Goal: Information Seeking & Learning: Learn about a topic

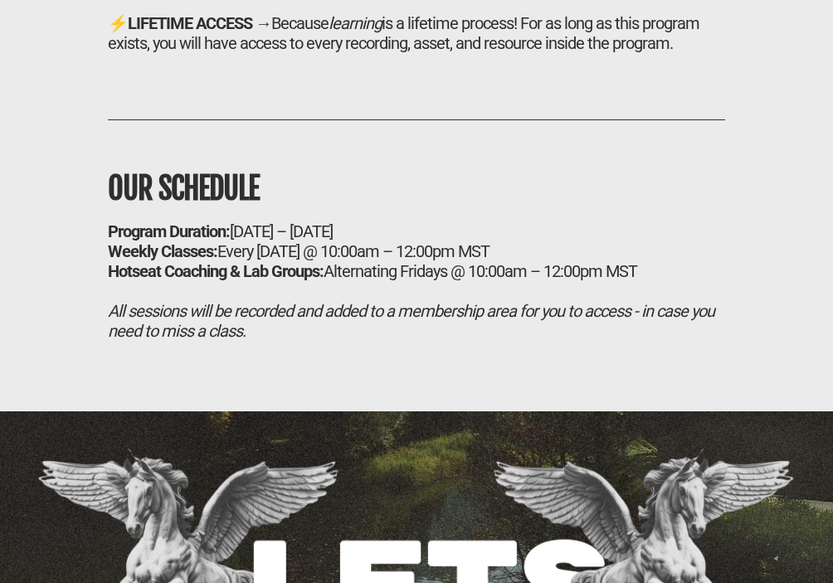
scroll to position [11462, 0]
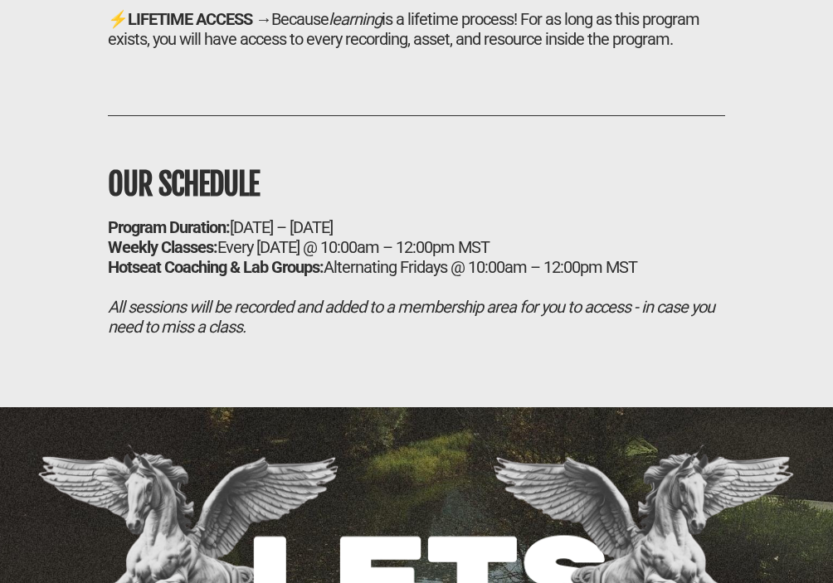
drag, startPoint x: 127, startPoint y: 306, endPoint x: 520, endPoint y: 303, distance: 393.3
click at [524, 237] on div "Program Duration: [DATE] – [DATE]" at bounding box center [416, 227] width 617 height 20
drag, startPoint x: 520, startPoint y: 303, endPoint x: 237, endPoint y: 301, distance: 282.9
click at [237, 237] on div "Program Duration: [DATE] – [DATE]" at bounding box center [416, 227] width 617 height 20
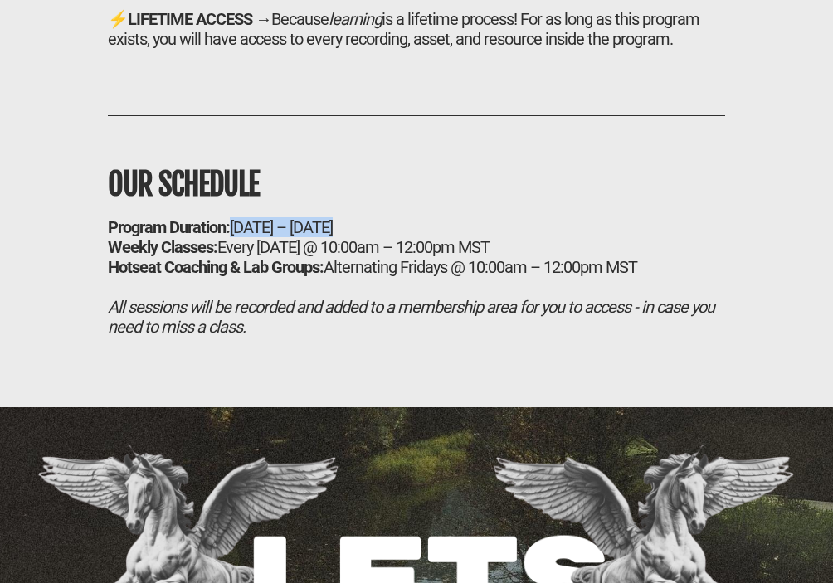
drag, startPoint x: 237, startPoint y: 301, endPoint x: 601, endPoint y: 301, distance: 363.4
click at [602, 237] on div "Program Duration: [DATE] – [DATE]" at bounding box center [416, 227] width 617 height 20
click at [601, 237] on div "Program Duration: [DATE] – [DATE]" at bounding box center [416, 227] width 617 height 20
drag, startPoint x: 233, startPoint y: 324, endPoint x: 538, endPoint y: 324, distance: 305.3
click at [538, 257] on div "Weekly Classes: Every [DATE] @ 10:00am – 12:00pm MST" at bounding box center [416, 247] width 617 height 20
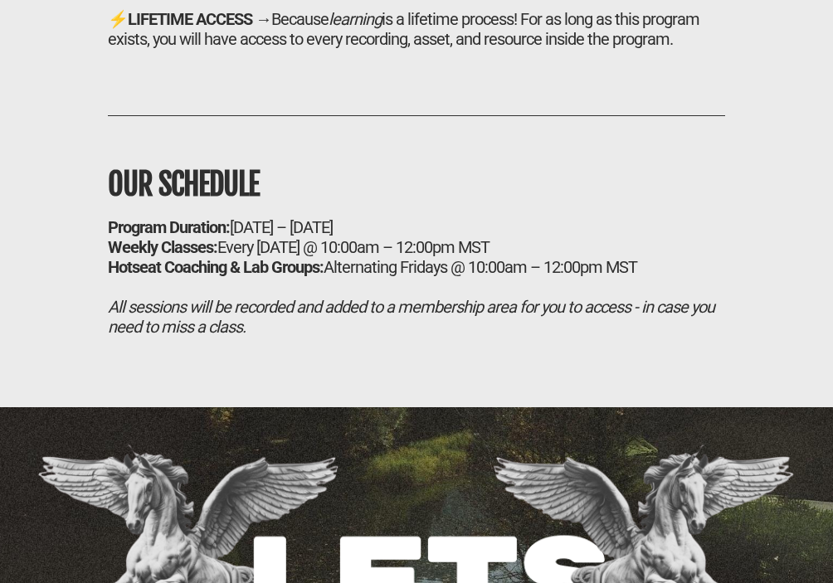
click at [538, 257] on div "Weekly Classes: Every [DATE] @ 10:00am – 12:00pm MST" at bounding box center [416, 247] width 617 height 20
drag, startPoint x: 538, startPoint y: 324, endPoint x: 229, endPoint y: 325, distance: 309.5
click at [229, 257] on div "Weekly Classes: Every [DATE] @ 10:00am – 12:00pm MST" at bounding box center [416, 247] width 617 height 20
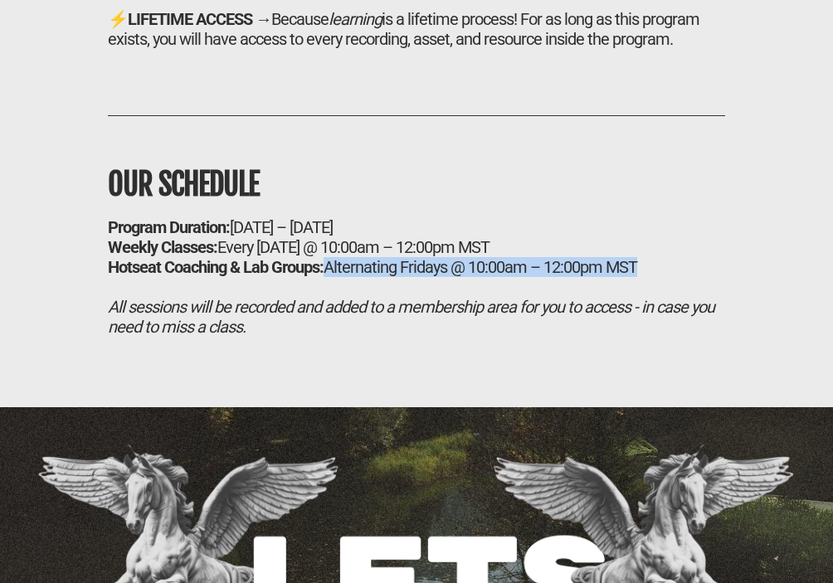
drag, startPoint x: 324, startPoint y: 350, endPoint x: 698, endPoint y: 349, distance: 374.2
click at [699, 277] on div "Hotseat Coaching & Lab Groups: Alternating Fridays @ 10:00am – 12:00pm MST" at bounding box center [416, 267] width 617 height 20
click at [698, 277] on div "Hotseat Coaching & Lab Groups: Alternating Fridays @ 10:00am – 12:00pm MST" at bounding box center [416, 267] width 617 height 20
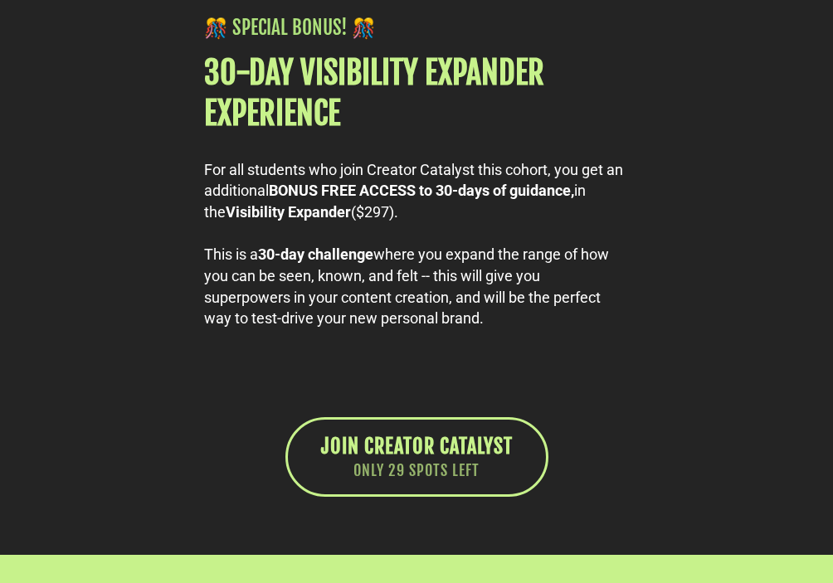
scroll to position [9809, 0]
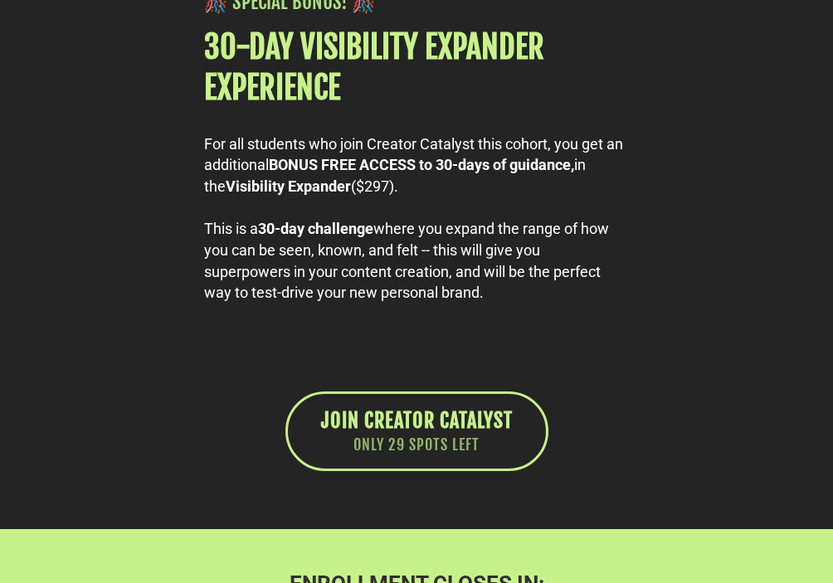
drag, startPoint x: 438, startPoint y: 217, endPoint x: 467, endPoint y: 266, distance: 57.6
click at [467, 197] on div "For all students who join Creator Catalyst this cohort, you get an additional B…" at bounding box center [416, 166] width 425 height 64
drag, startPoint x: 441, startPoint y: 238, endPoint x: 484, endPoint y: 269, distance: 53.0
click at [484, 197] on div "For all students who join Creator Catalyst this cohort, you get an additional B…" at bounding box center [416, 166] width 425 height 64
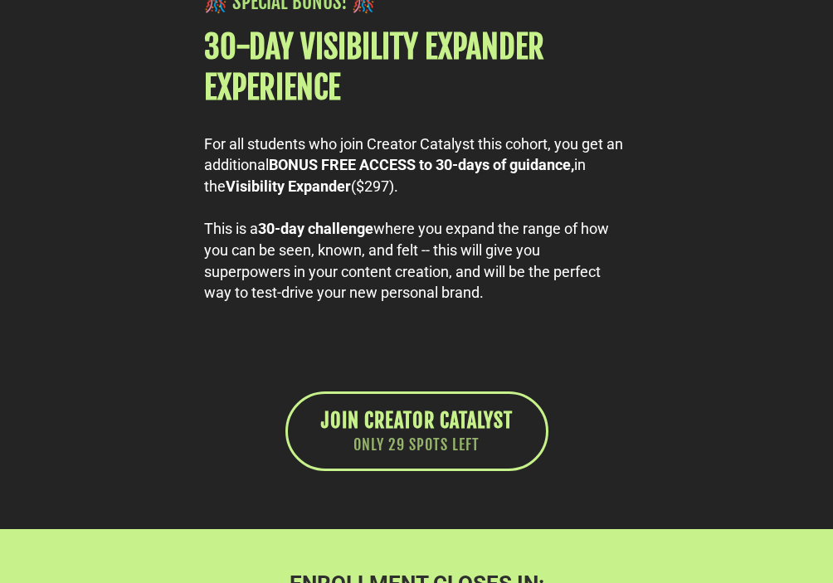
click at [484, 197] on div "For all students who join Creator Catalyst this cohort, you get an additional B…" at bounding box center [416, 166] width 425 height 64
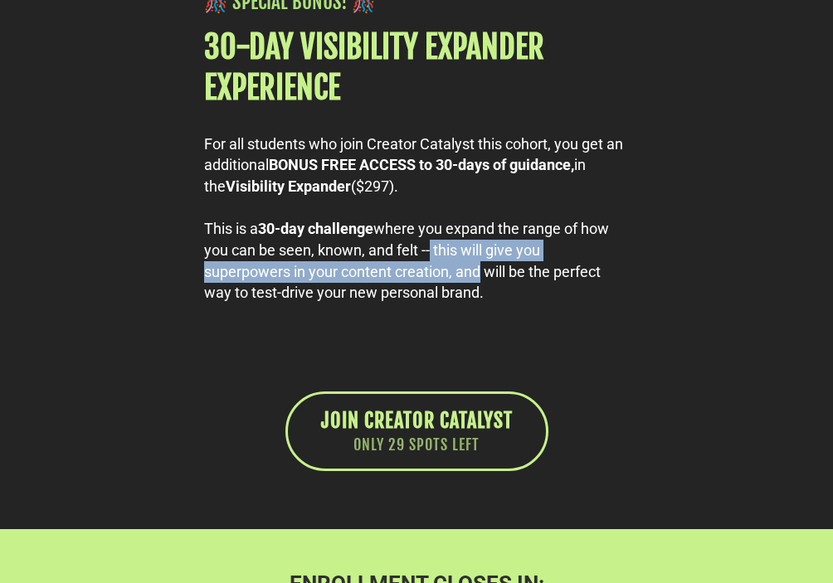
drag, startPoint x: 426, startPoint y: 319, endPoint x: 475, endPoint y: 354, distance: 59.9
click at [475, 304] on div "This is a 30-day challenge where you expand the range of how you can be seen, k…" at bounding box center [416, 260] width 425 height 85
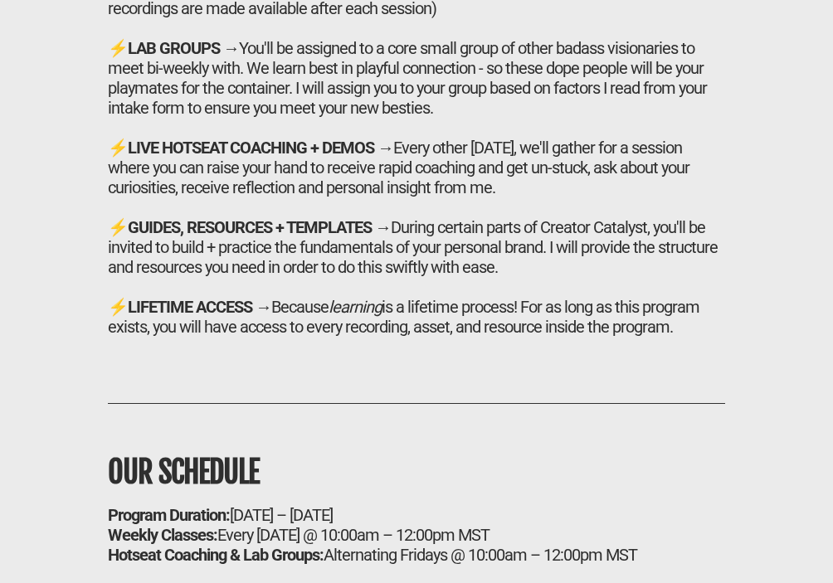
scroll to position [11179, 0]
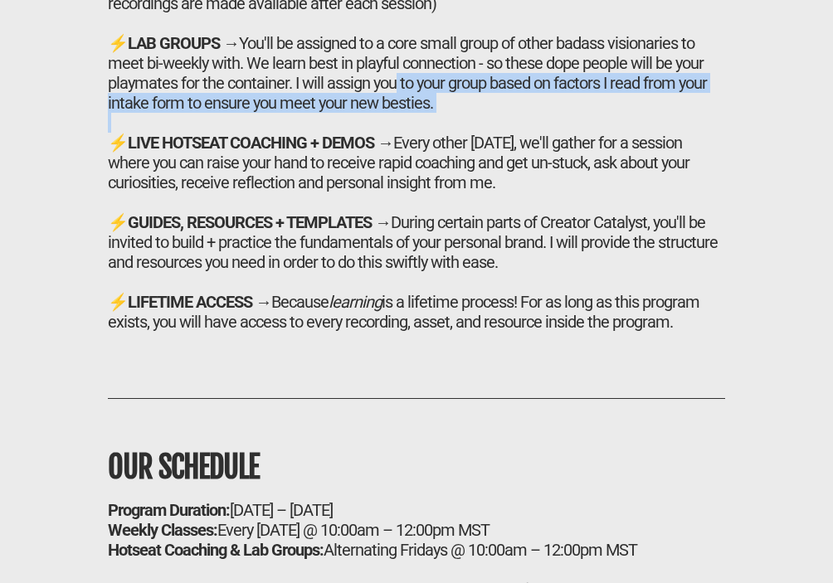
drag, startPoint x: 387, startPoint y: 159, endPoint x: 446, endPoint y: 193, distance: 67.3
click at [447, 191] on h2 "⚡ WEEKLY LIVE CLASSES → Each [DATE], we'll gather for a live seminar session wh…" at bounding box center [416, 143] width 617 height 378
click at [446, 133] on div at bounding box center [416, 123] width 617 height 20
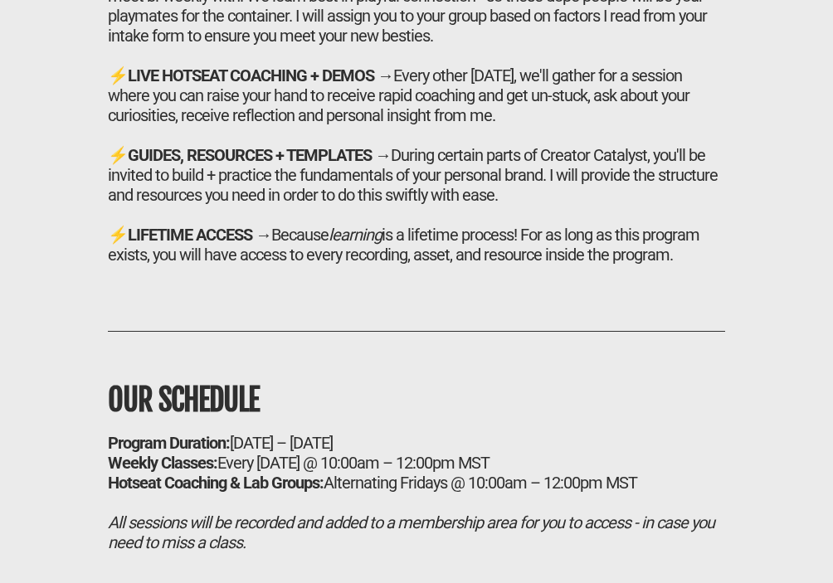
scroll to position [11252, 0]
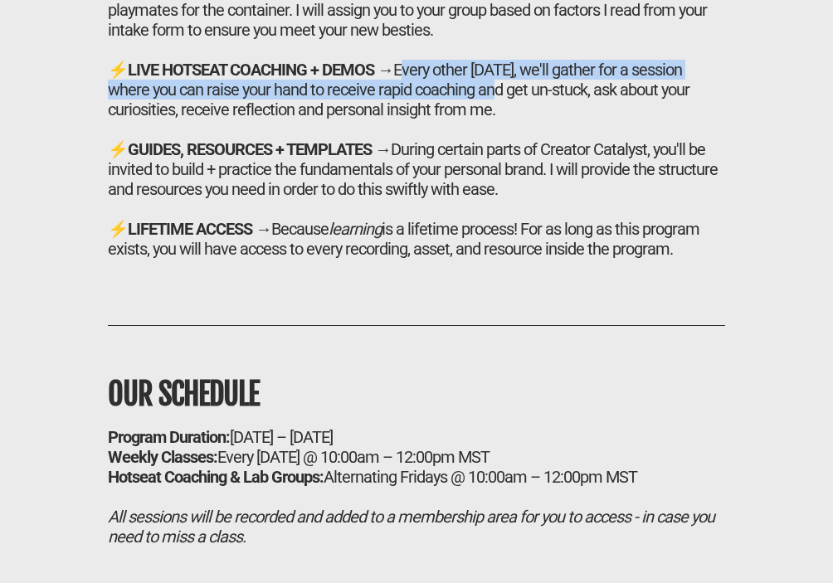
drag, startPoint x: 397, startPoint y: 145, endPoint x: 443, endPoint y: 173, distance: 53.2
click at [443, 119] on div "⚡ LIVE HOTSEAT COACHING + DEMOS → Every other [DATE], we'll gather for a sessio…" at bounding box center [416, 90] width 617 height 60
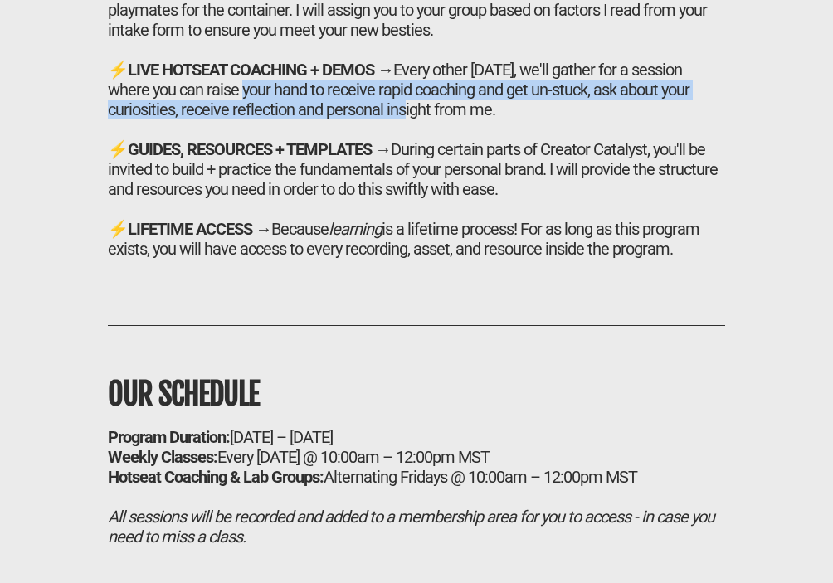
drag, startPoint x: 195, startPoint y: 174, endPoint x: 324, endPoint y: 185, distance: 129.9
click at [324, 119] on div "⚡ LIVE HOTSEAT COACHING + DEMOS → Every other [DATE], we'll gather for a sessio…" at bounding box center [416, 90] width 617 height 60
drag, startPoint x: 314, startPoint y: 168, endPoint x: 324, endPoint y: 193, distance: 27.6
click at [324, 119] on div "⚡ LIVE HOTSEAT COACHING + DEMOS → Every other [DATE], we'll gather for a sessio…" at bounding box center [416, 90] width 617 height 60
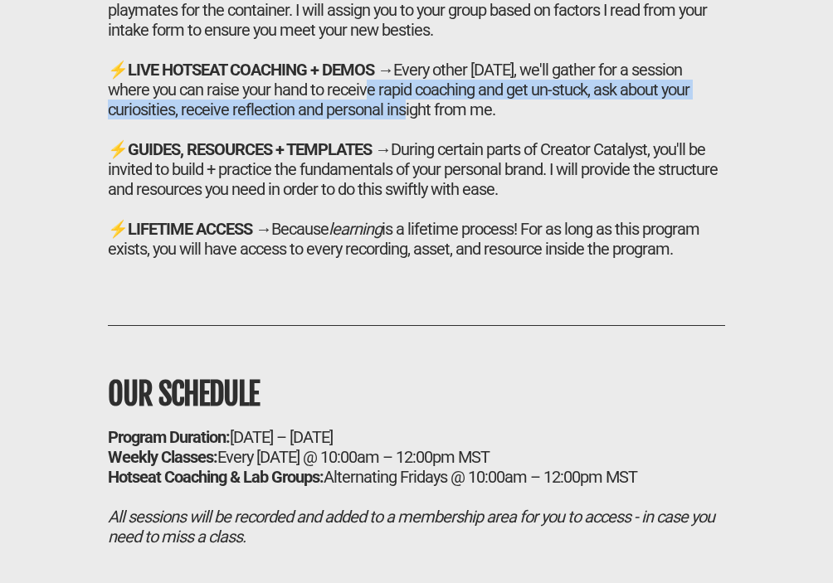
click at [324, 119] on div "⚡ LIVE HOTSEAT COACHING + DEMOS → Every other [DATE], we'll gather for a sessio…" at bounding box center [416, 90] width 617 height 60
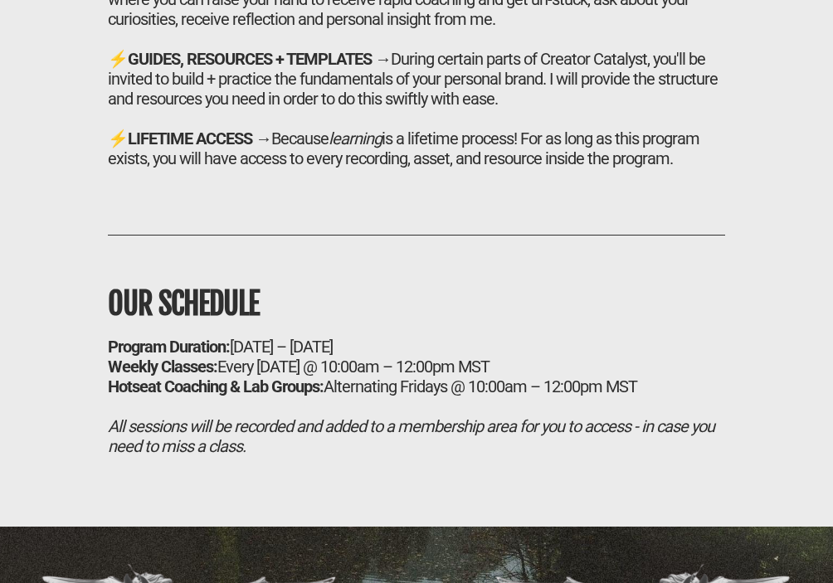
scroll to position [11346, 0]
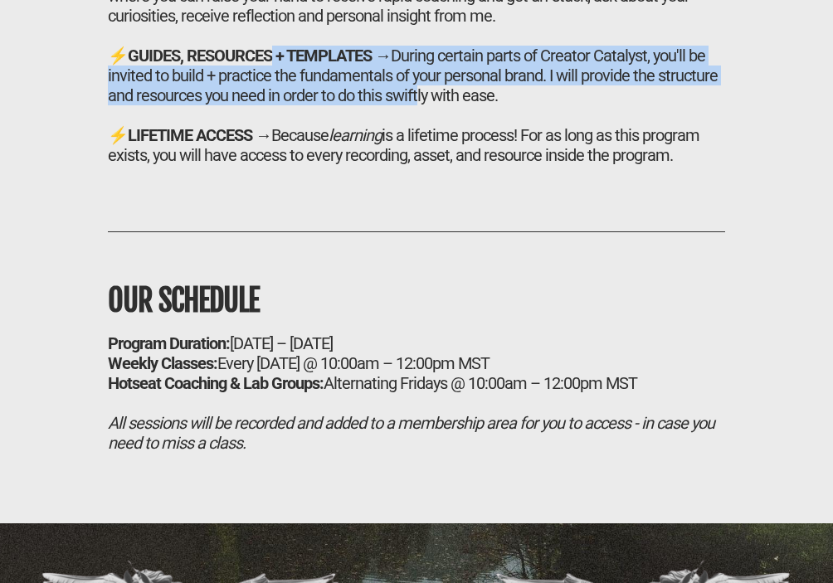
drag, startPoint x: 273, startPoint y: 129, endPoint x: 413, endPoint y: 167, distance: 145.1
click at [414, 105] on div "⚡ GUIDES, RESOURCES + TEMPLATES → During certain parts of Creator Catalyst, you…" at bounding box center [416, 76] width 617 height 60
click at [413, 105] on div "⚡ GUIDES, RESOURCES + TEMPLATES → During certain parts of Creator Catalyst, you…" at bounding box center [416, 76] width 617 height 60
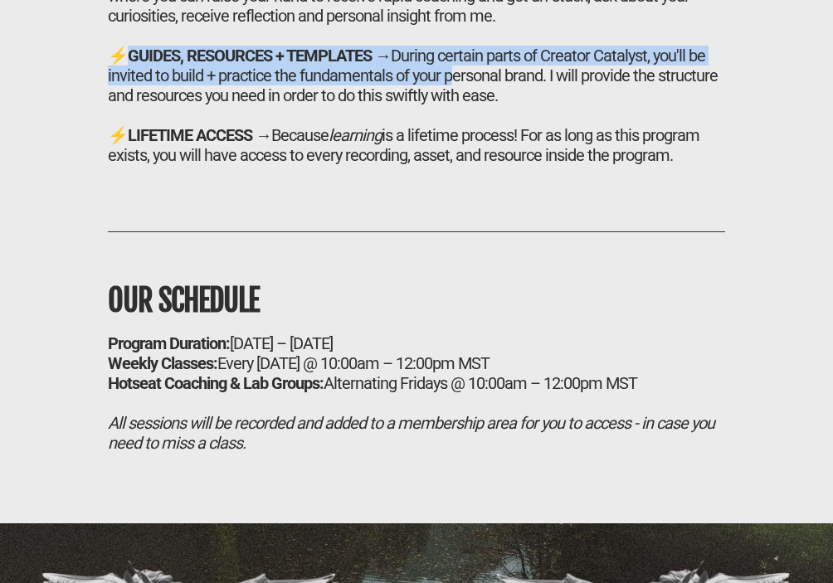
drag, startPoint x: 128, startPoint y: 132, endPoint x: 451, endPoint y: 158, distance: 323.8
click at [451, 105] on div "⚡ GUIDES, RESOURCES + TEMPLATES → During certain parts of Creator Catalyst, you…" at bounding box center [416, 76] width 617 height 60
click at [450, 105] on div "⚡ GUIDES, RESOURCES + TEMPLATES → During certain parts of Creator Catalyst, you…" at bounding box center [416, 76] width 617 height 60
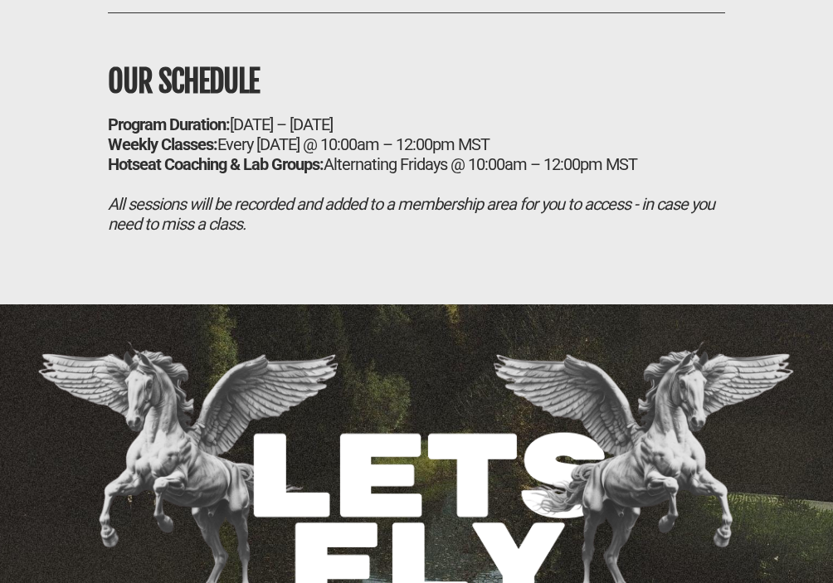
scroll to position [11566, 0]
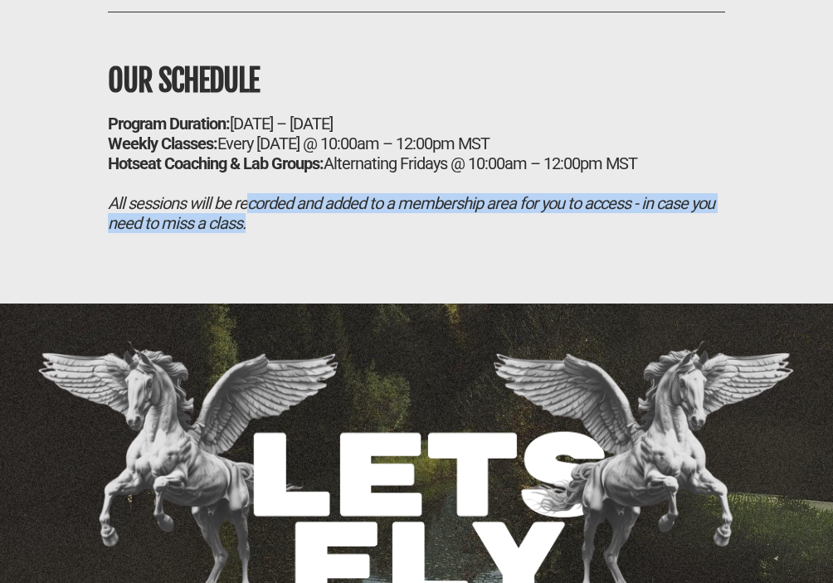
drag, startPoint x: 410, startPoint y: 301, endPoint x: 241, endPoint y: 274, distance: 171.5
click at [241, 233] on div "All sessions will be recorded and added to a membership area for you to access …" at bounding box center [416, 213] width 617 height 40
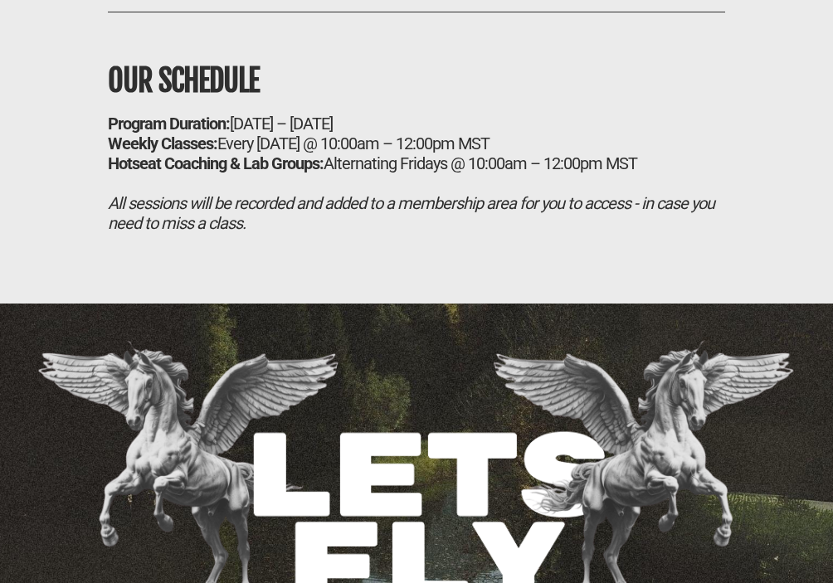
click at [202, 233] on icon "All sessions will be recorded and added to a membership area for you to access …" at bounding box center [411, 213] width 606 height 40
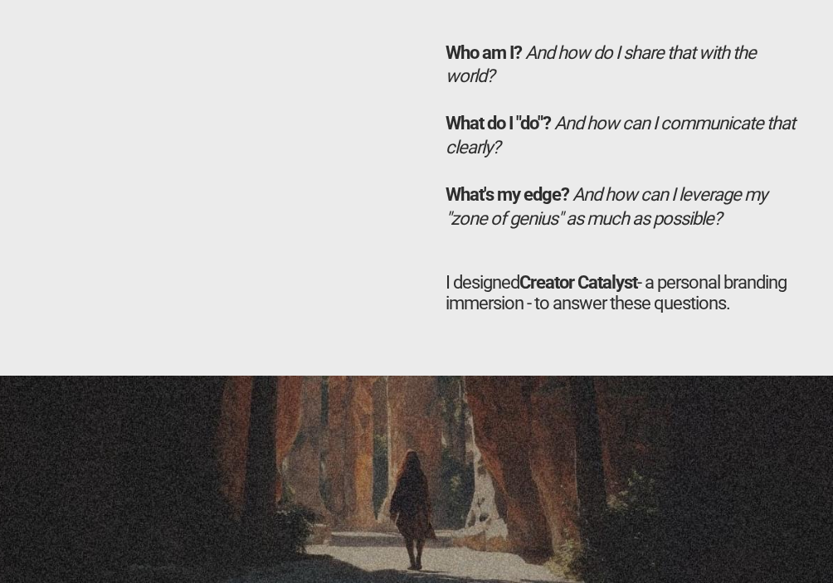
scroll to position [4937, 0]
